Goal: Information Seeking & Learning: Learn about a topic

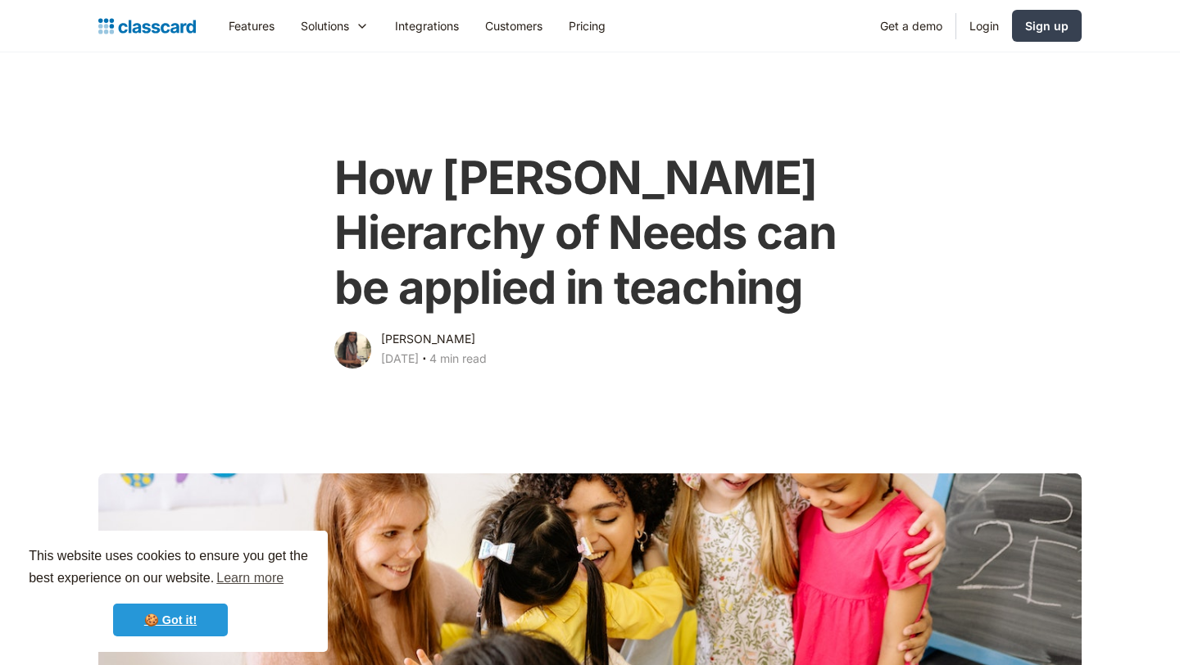
click at [206, 621] on link "🍪 Got it!" at bounding box center [170, 620] width 115 height 33
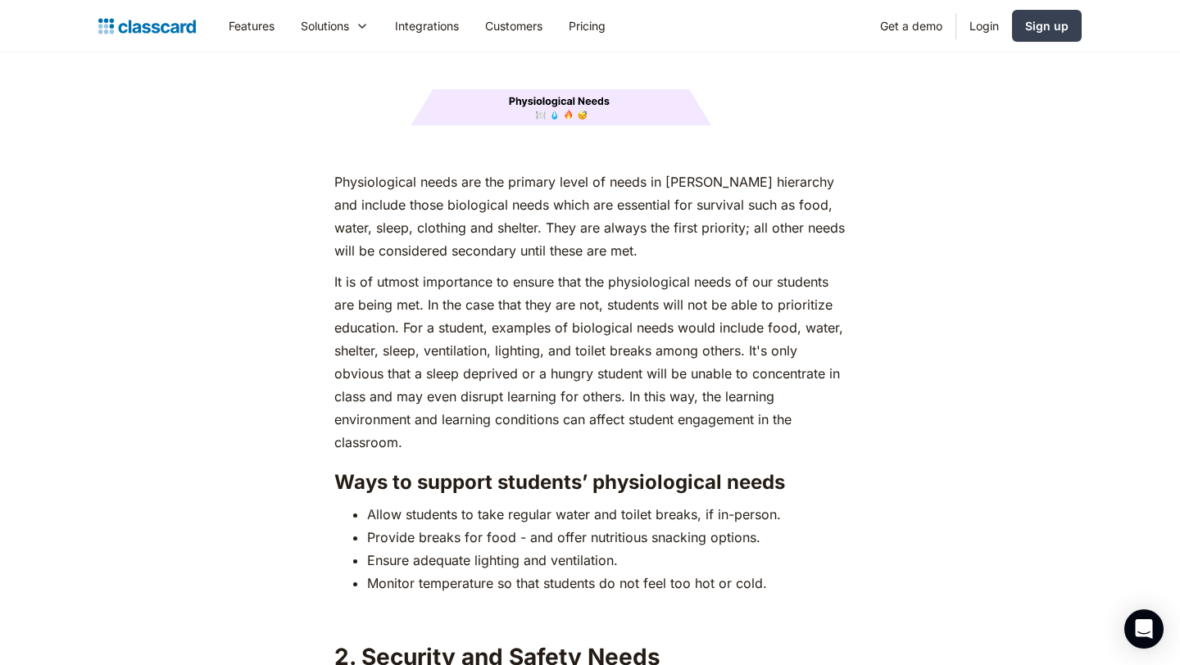
scroll to position [2265, 0]
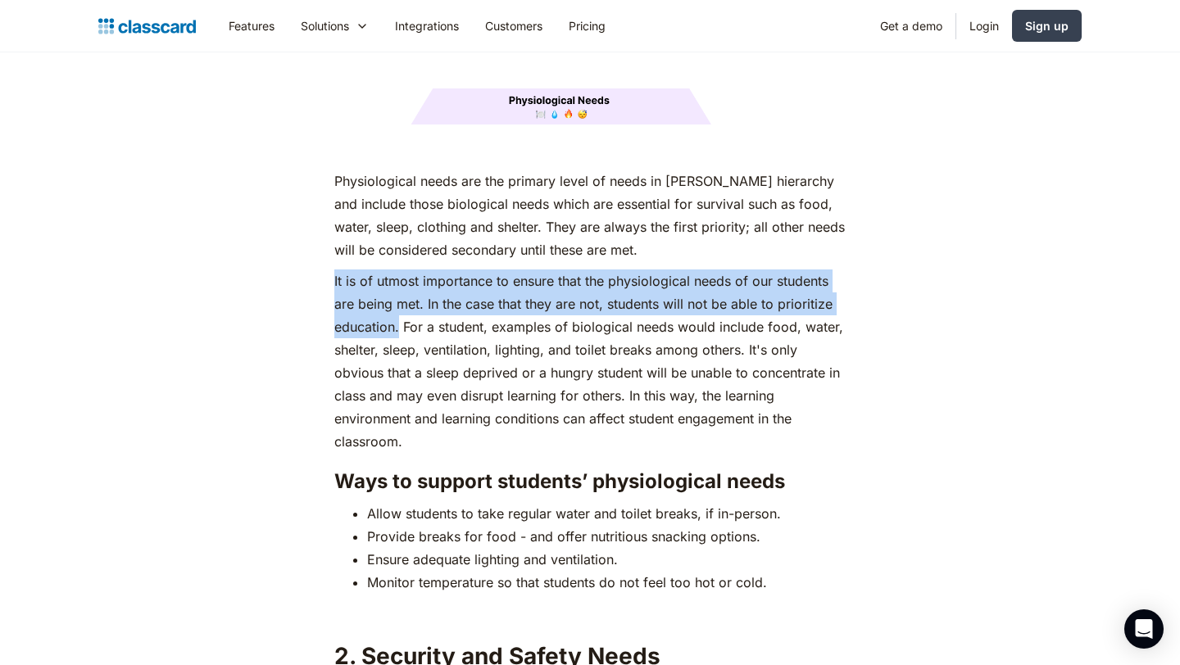
drag, startPoint x: 336, startPoint y: 249, endPoint x: 399, endPoint y: 294, distance: 77.5
click at [399, 294] on p "It is of utmost importance to ensure that the physiological needs of our studen…" at bounding box center [589, 362] width 511 height 184
copy p "It is of utmost importance to ensure that the physiological needs of our studen…"
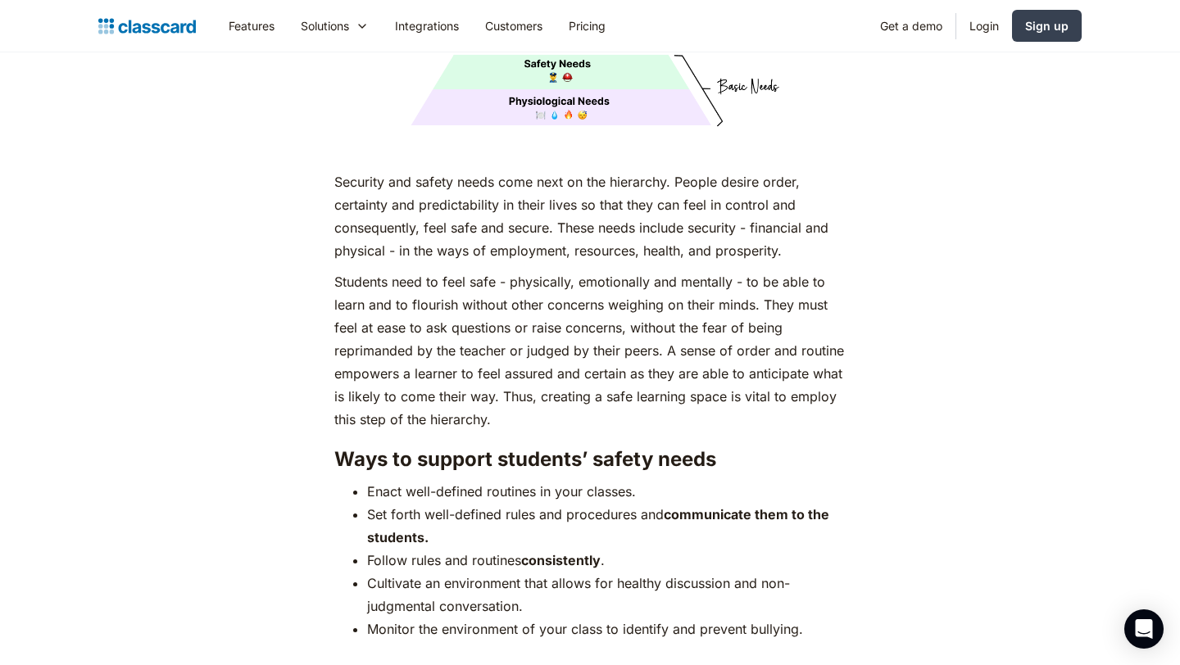
scroll to position [3070, 0]
click at [339, 269] on p "Students need to feel safe - physically, emotionally and mentally - to be able …" at bounding box center [589, 349] width 511 height 161
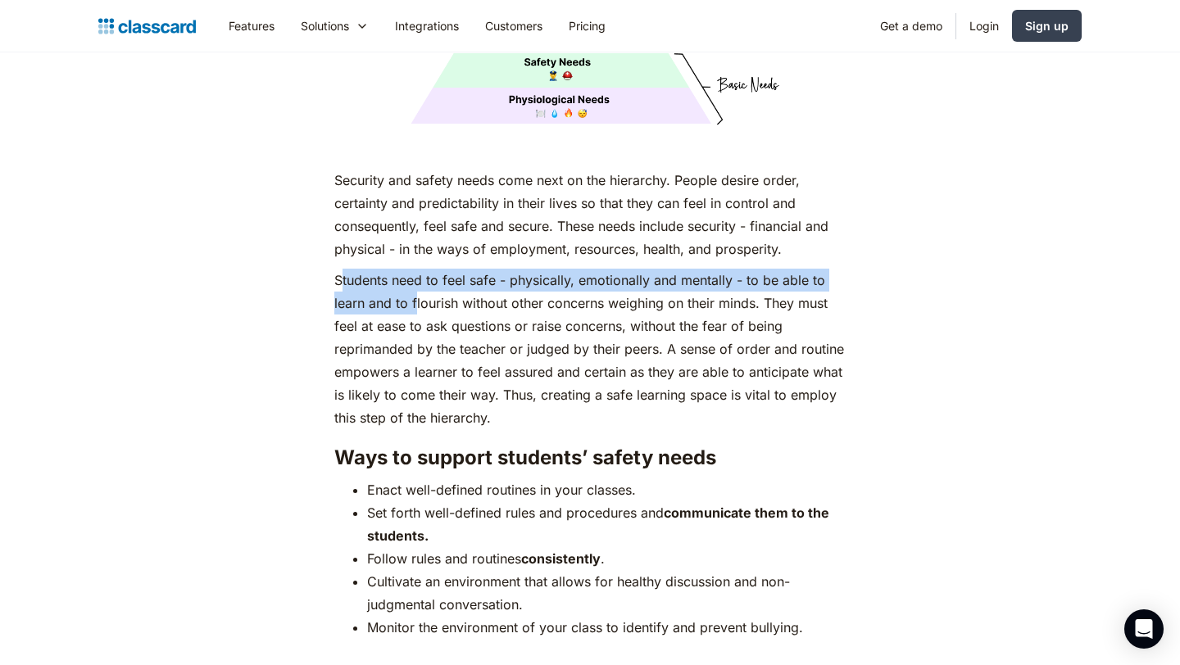
drag, startPoint x: 339, startPoint y: 251, endPoint x: 415, endPoint y: 275, distance: 79.0
click at [415, 275] on p "Students need to feel safe - physically, emotionally and mentally - to be able …" at bounding box center [589, 349] width 511 height 161
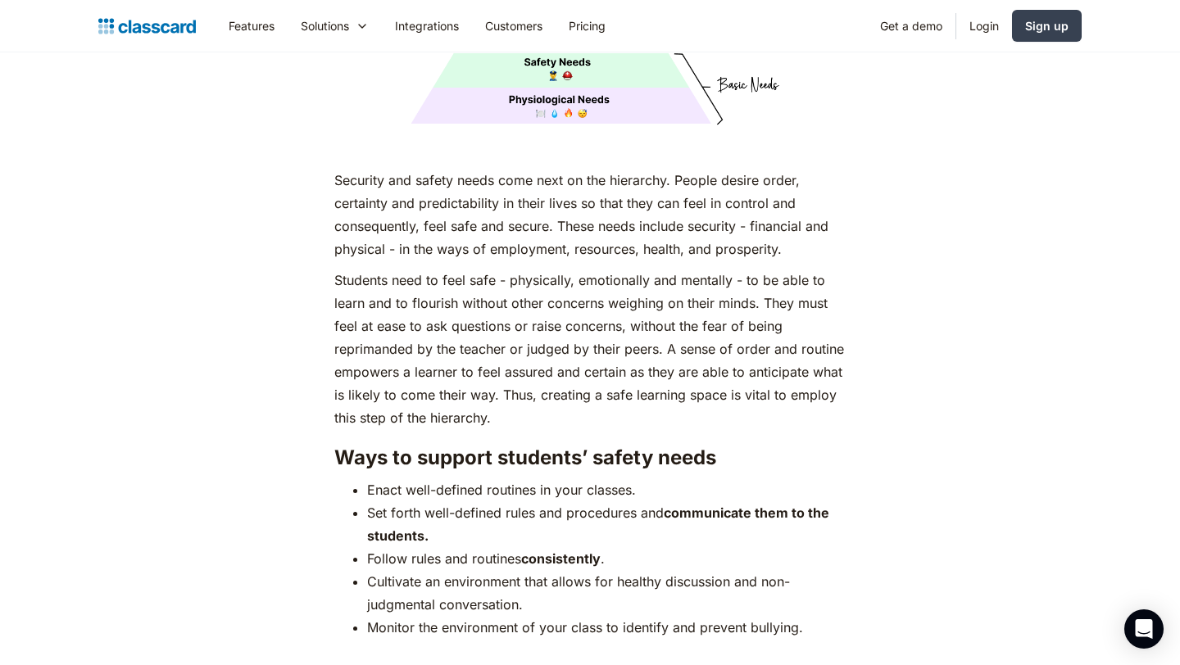
click at [336, 269] on p "Students need to feel safe - physically, emotionally and mentally - to be able …" at bounding box center [589, 349] width 511 height 161
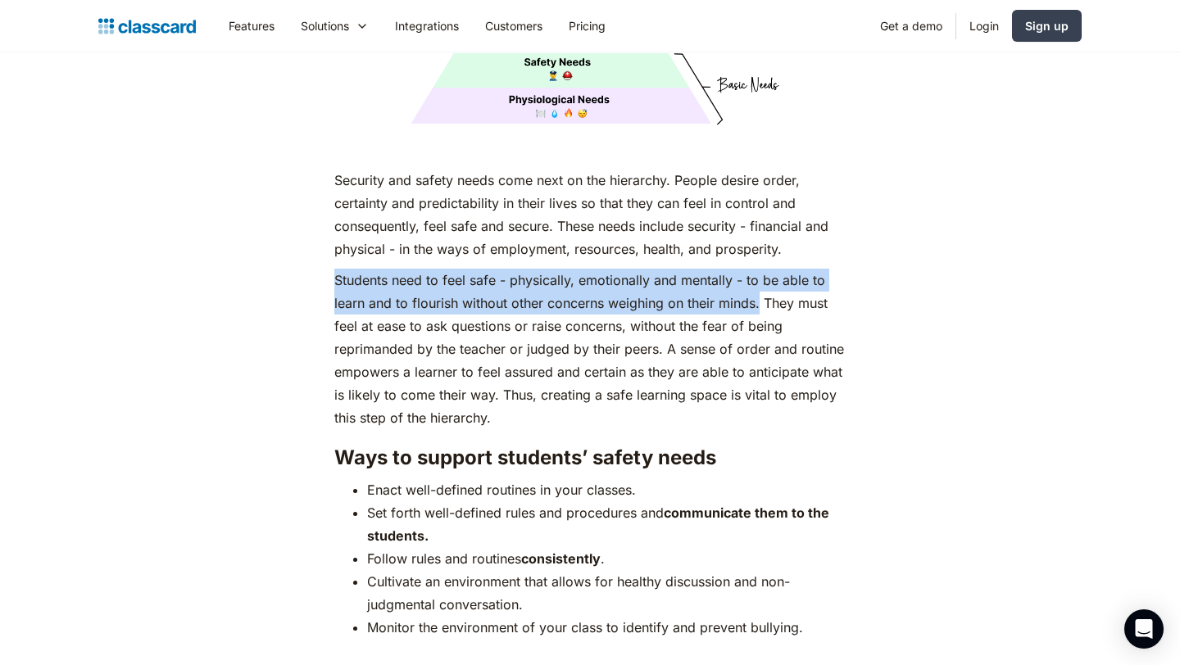
drag, startPoint x: 336, startPoint y: 248, endPoint x: 762, endPoint y: 277, distance: 427.1
click at [762, 277] on p "Students need to feel safe - physically, emotionally and mentally - to be able …" at bounding box center [589, 349] width 511 height 161
copy p "Students need to feel safe - physically, emotionally and mentally - to be able …"
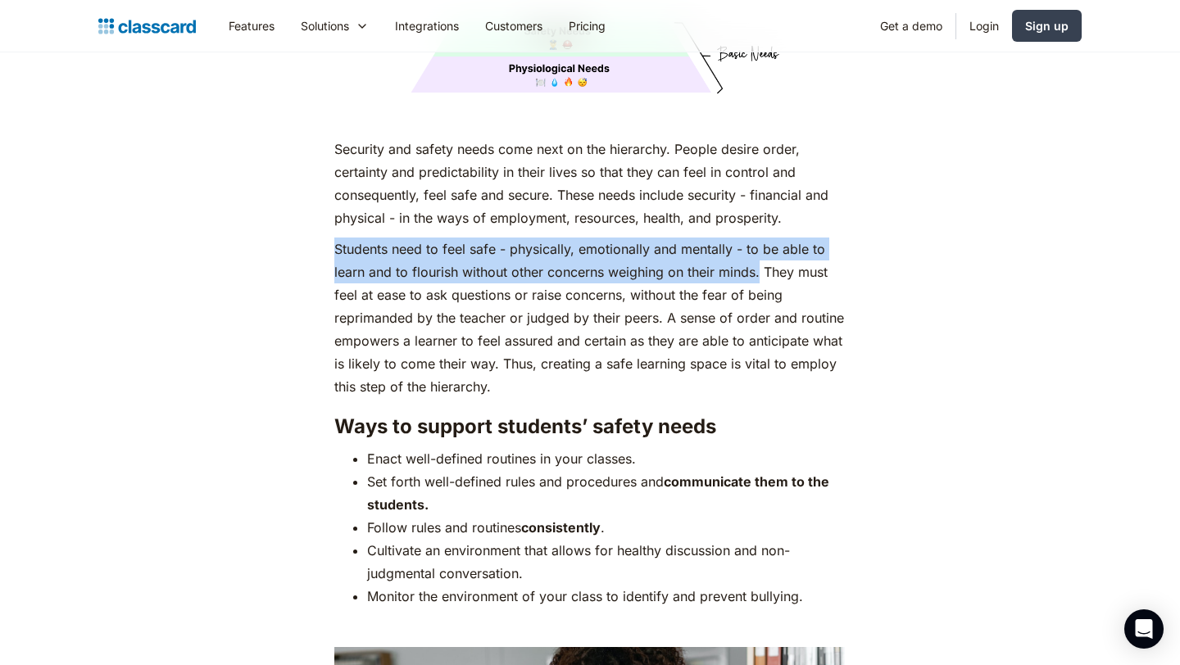
scroll to position [3102, 0]
